Goal: Information Seeking & Learning: Check status

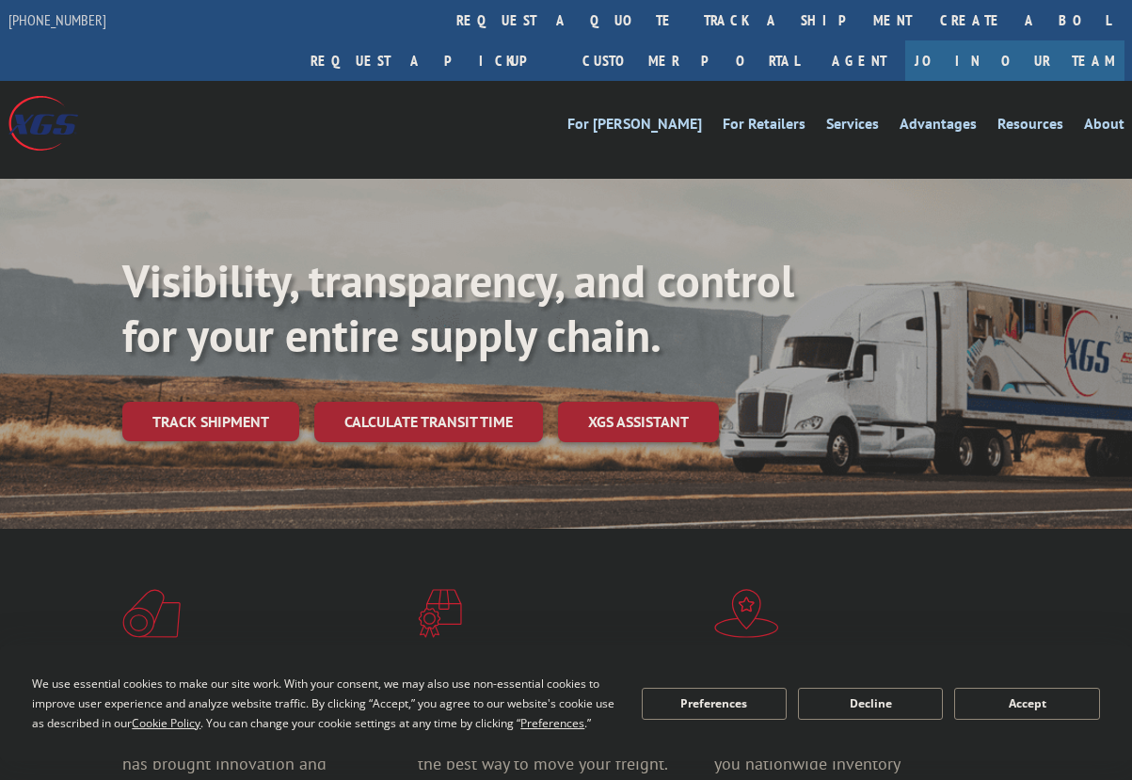
drag, startPoint x: 513, startPoint y: 22, endPoint x: 515, endPoint y: 40, distance: 18.9
click at [690, 22] on link "track a shipment" at bounding box center [808, 20] width 236 height 40
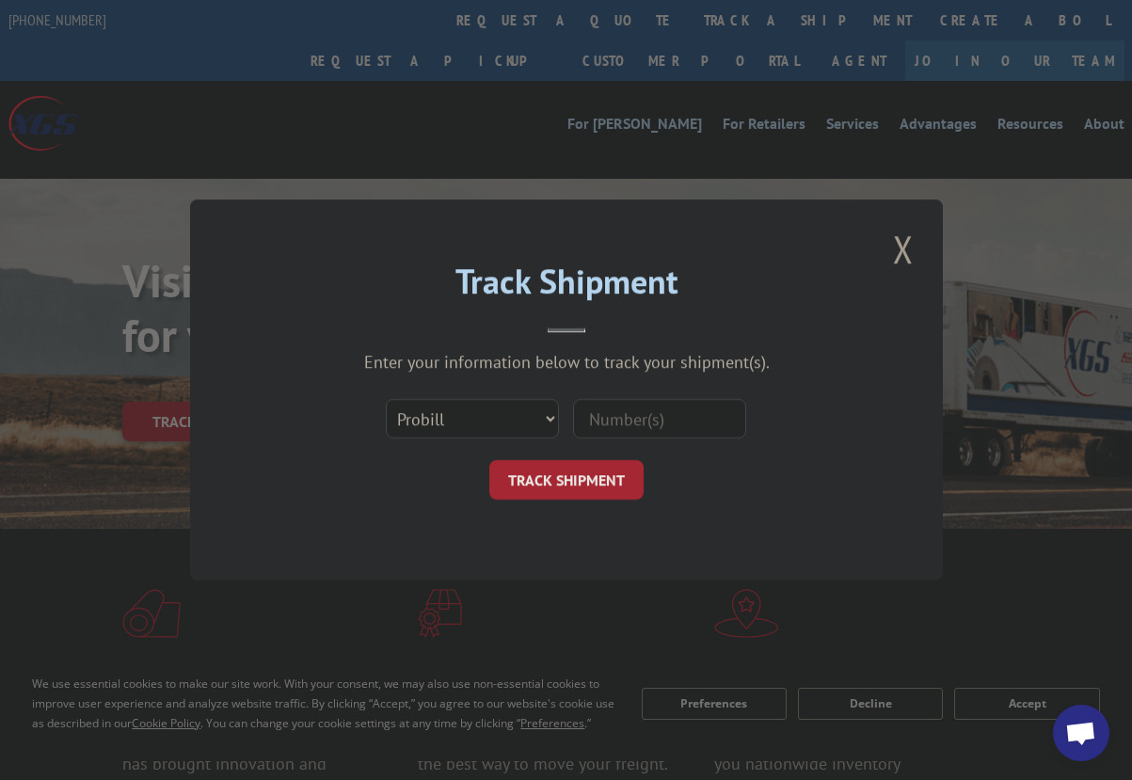
click at [661, 409] on input at bounding box center [659, 419] width 173 height 40
paste input "17488175"
type input "17488175"
click at [555, 490] on button "TRACK SHIPMENT" at bounding box center [566, 480] width 154 height 40
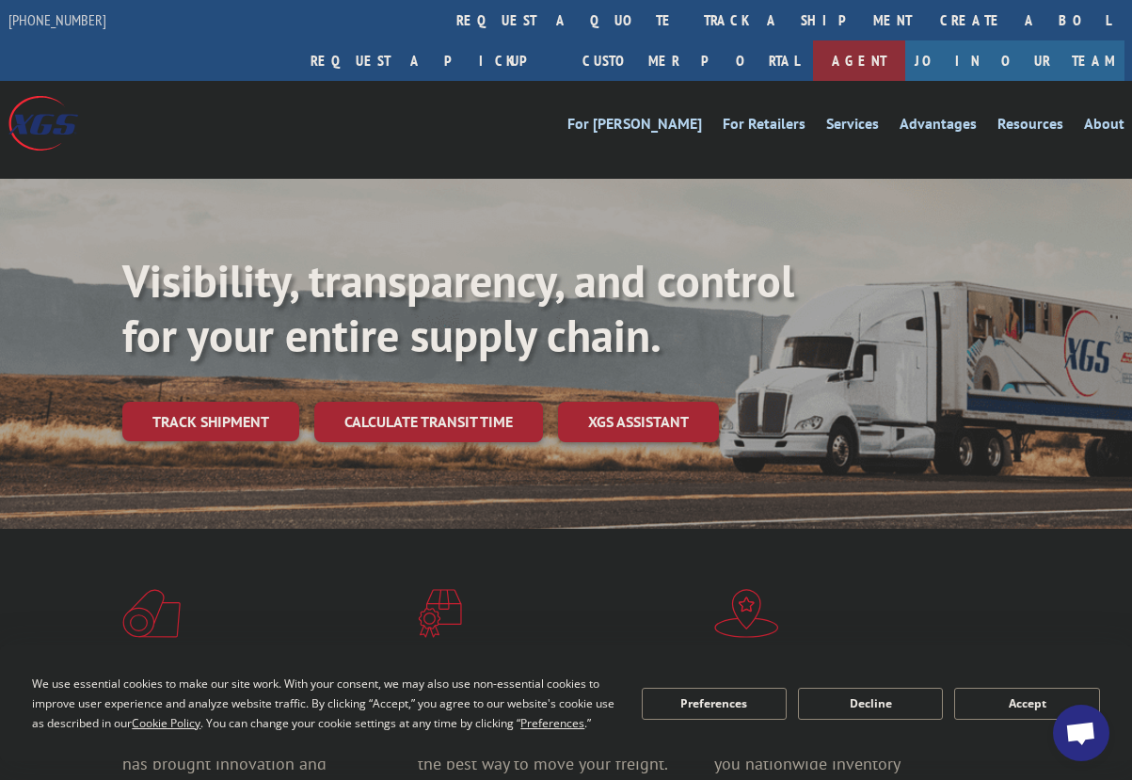
click at [905, 40] on link "Agent" at bounding box center [859, 60] width 92 height 40
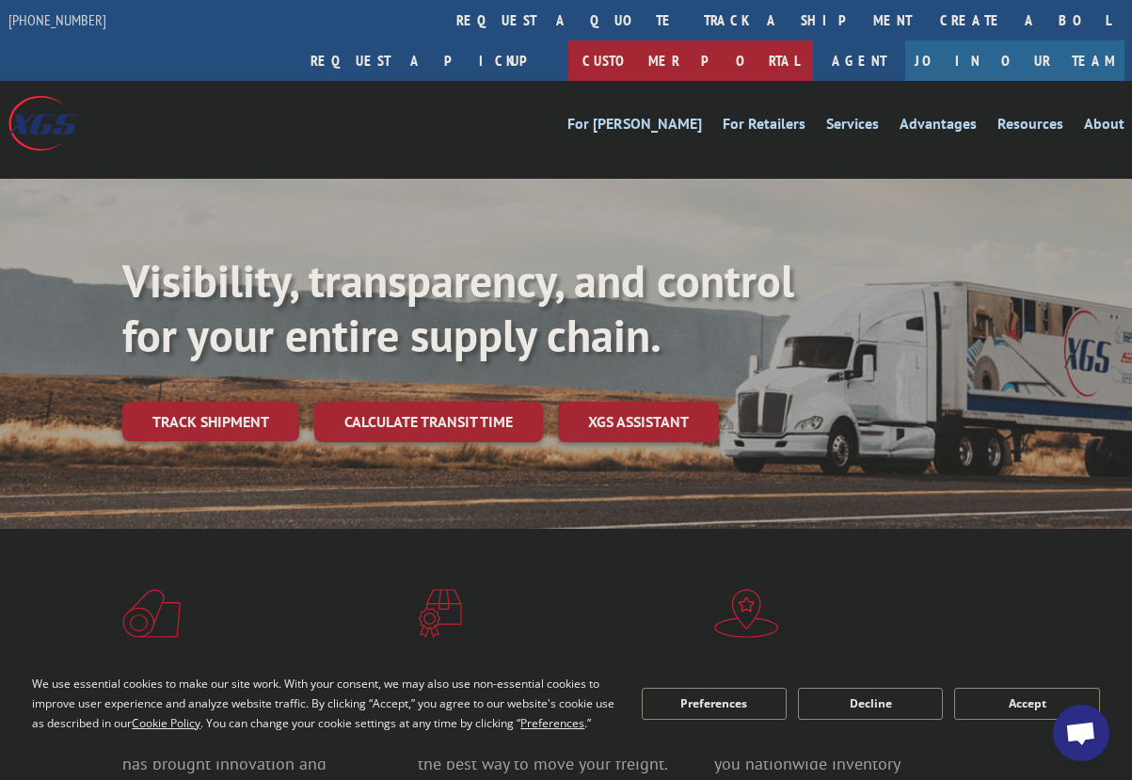
click at [813, 40] on link "Customer Portal" at bounding box center [690, 60] width 245 height 40
